Goal: Find specific page/section: Find specific page/section

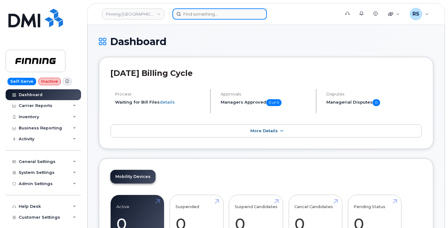
click at [188, 14] on input at bounding box center [219, 13] width 94 height 11
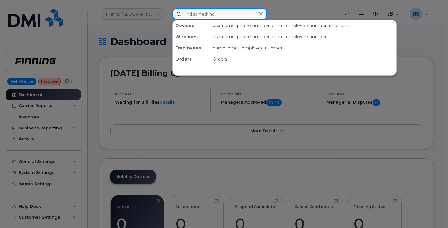
paste input "[PHONE_NUMBER]"
type input "[PHONE_NUMBER]"
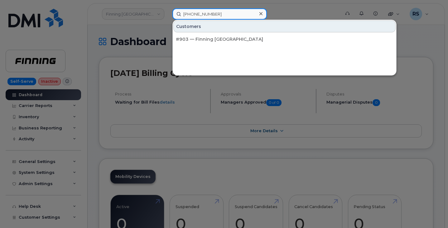
drag, startPoint x: 220, startPoint y: 14, endPoint x: 179, endPoint y: 14, distance: 41.1
click at [179, 14] on input "[PHONE_NUMBER]" at bounding box center [219, 13] width 94 height 11
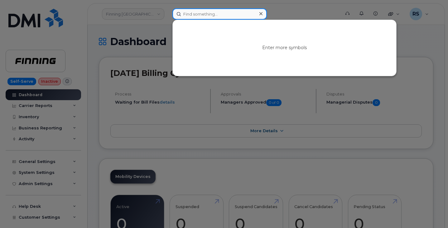
click at [211, 16] on input at bounding box center [219, 13] width 94 height 11
paste input "00574935"
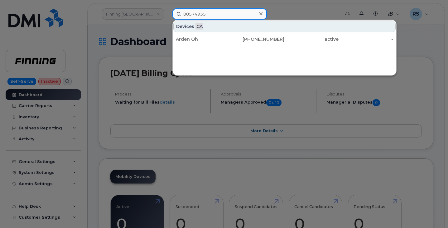
drag, startPoint x: 213, startPoint y: 15, endPoint x: 167, endPoint y: 12, distance: 46.8
click at [167, 12] on div "00574935 Devices .CA Arden Oh [PHONE_NUMBER] active -" at bounding box center [254, 13] width 174 height 11
paste input "[PERSON_NAME]"
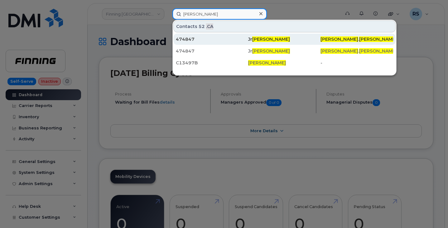
type input "[PERSON_NAME]"
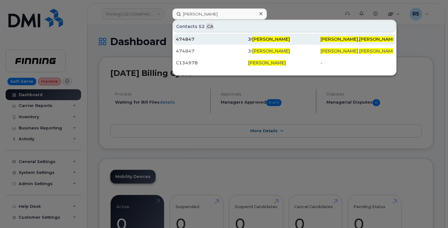
click at [187, 38] on div "474847" at bounding box center [212, 39] width 72 height 6
